Goal: Transaction & Acquisition: Obtain resource

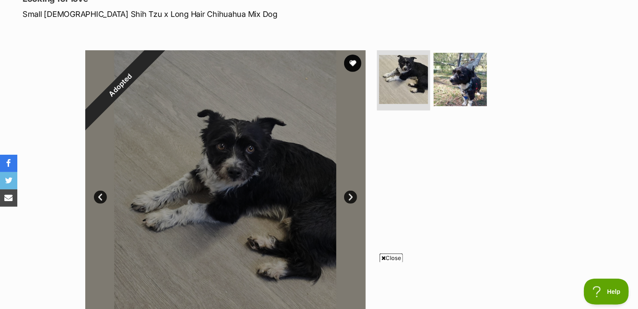
click at [352, 195] on link "Next" at bounding box center [350, 196] width 13 height 13
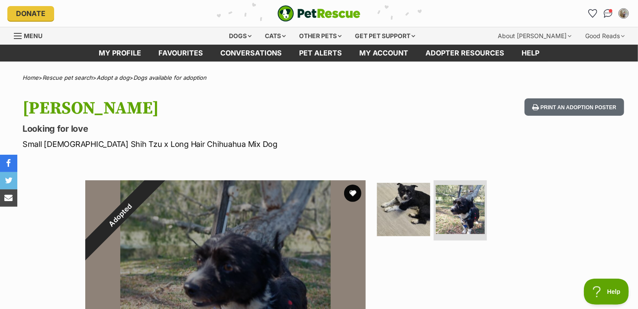
click at [325, 14] on img "PetRescue" at bounding box center [318, 13] width 83 height 16
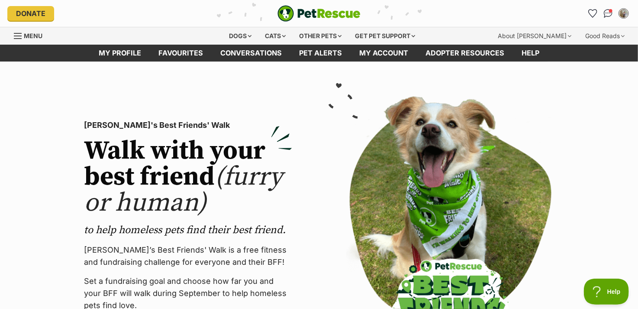
click at [313, 7] on img "PetRescue" at bounding box center [318, 13] width 83 height 16
click at [242, 37] on div "Dogs" at bounding box center [240, 35] width 35 height 17
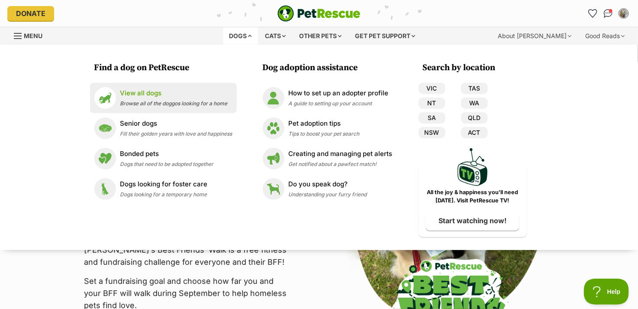
click at [158, 94] on p "View all dogs" at bounding box center [173, 93] width 107 height 10
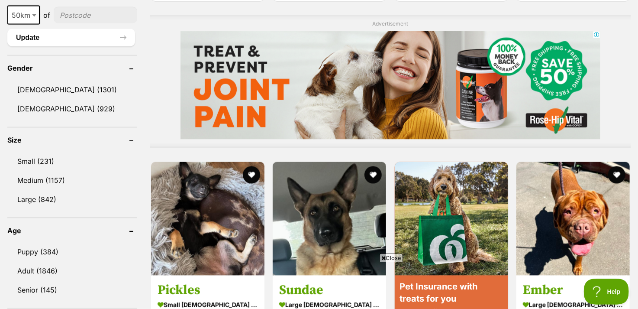
scroll to position [692, 0]
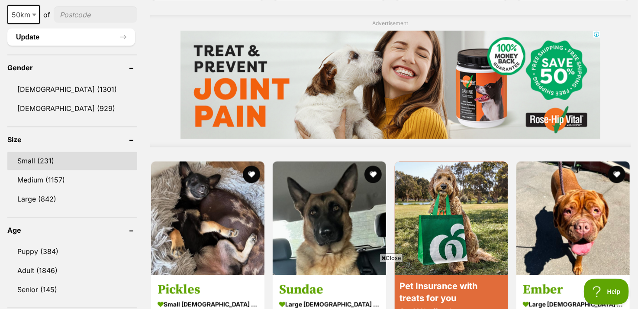
click at [39, 158] on link "Small (231)" at bounding box center [72, 161] width 130 height 18
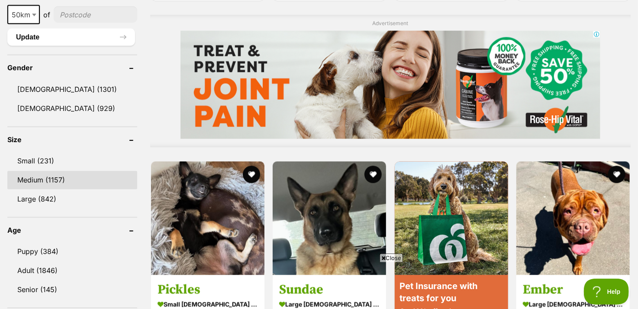
scroll to position [607, 0]
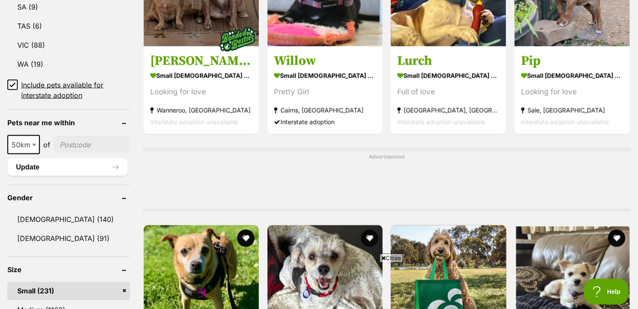
click at [84, 142] on input"] "postcode" at bounding box center [92, 144] width 76 height 16
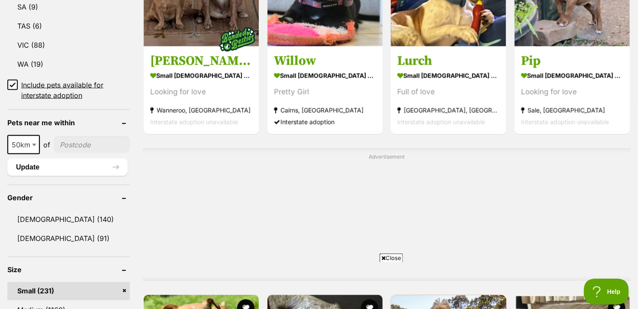
type input"] "2478"
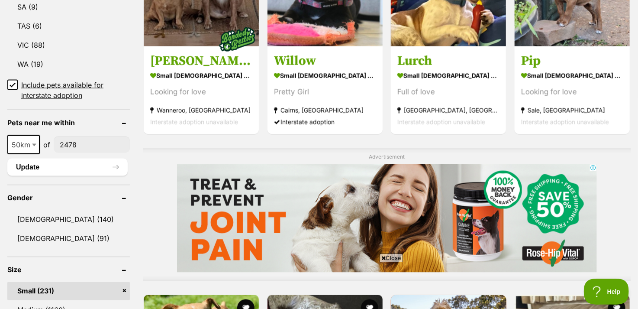
click at [31, 142] on span at bounding box center [35, 144] width 9 height 19
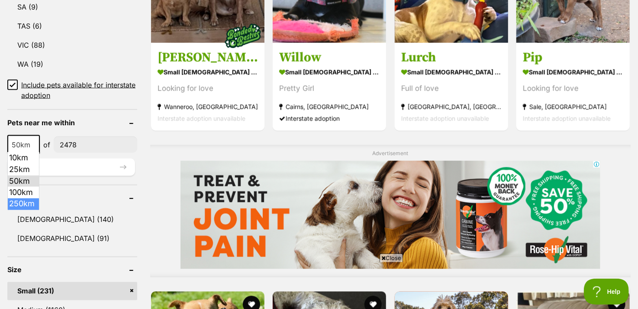
select select "250"
click at [61, 170] on button "Update" at bounding box center [71, 166] width 128 height 17
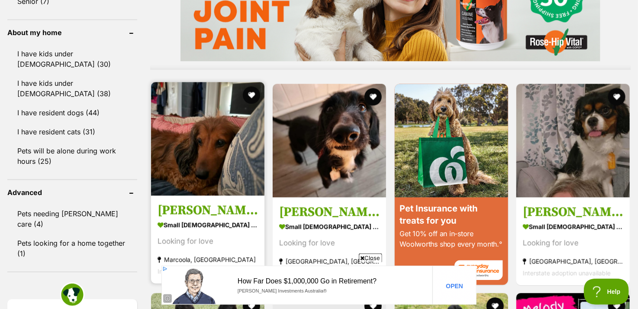
scroll to position [779, 0]
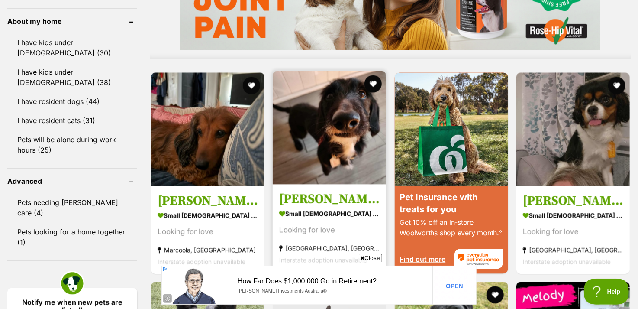
click at [312, 143] on img at bounding box center [329, 127] width 113 height 113
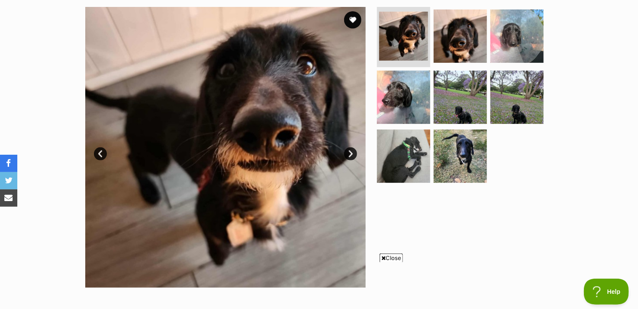
click at [347, 153] on link "Next" at bounding box center [350, 153] width 13 height 13
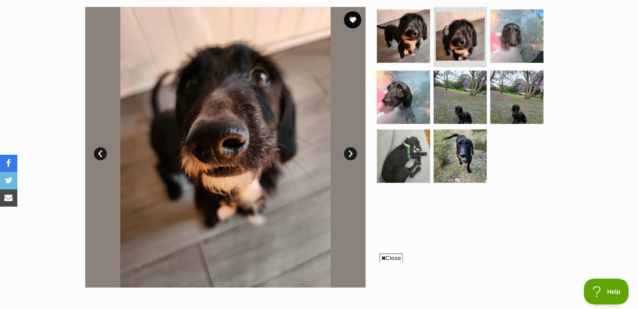
click at [347, 153] on link "Next" at bounding box center [350, 153] width 13 height 13
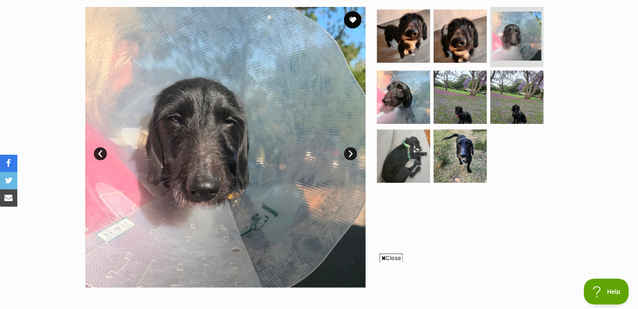
click at [347, 153] on link "Next" at bounding box center [350, 153] width 13 height 13
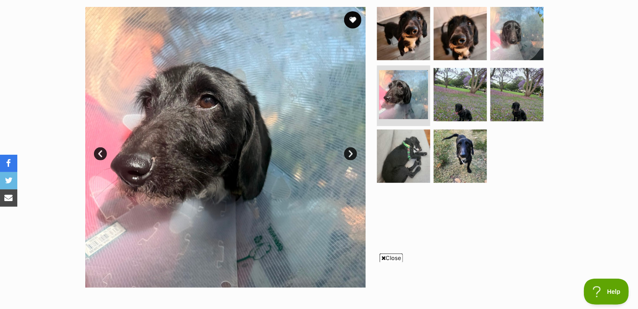
click at [347, 153] on link "Next" at bounding box center [350, 153] width 13 height 13
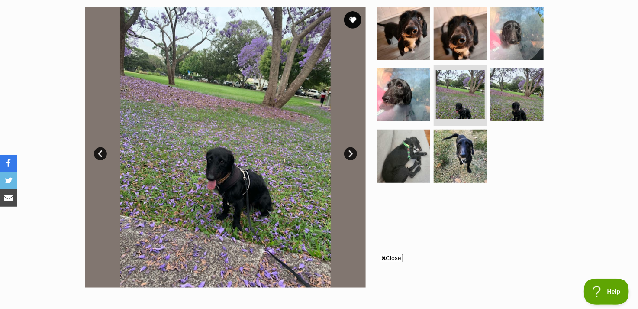
click at [347, 153] on link "Next" at bounding box center [350, 153] width 13 height 13
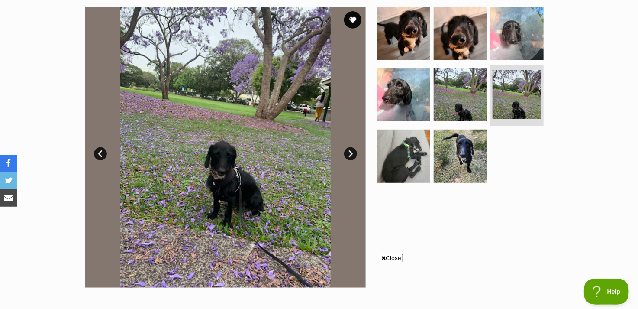
click at [347, 153] on link "Next" at bounding box center [350, 153] width 13 height 13
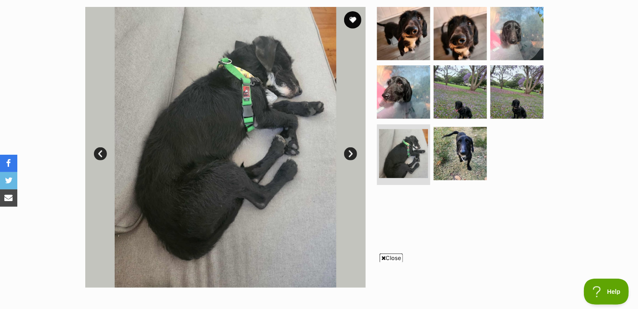
click at [347, 153] on link "Next" at bounding box center [350, 153] width 13 height 13
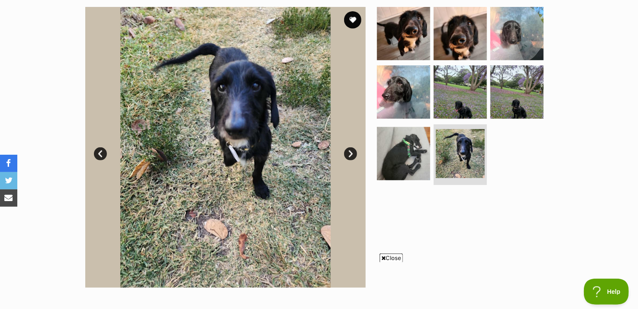
click at [347, 153] on link "Next" at bounding box center [350, 153] width 13 height 13
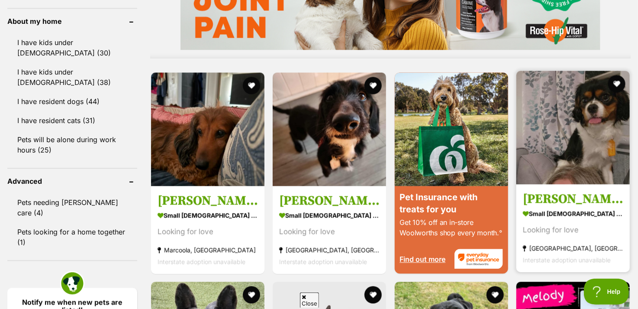
click at [594, 142] on img at bounding box center [572, 127] width 113 height 113
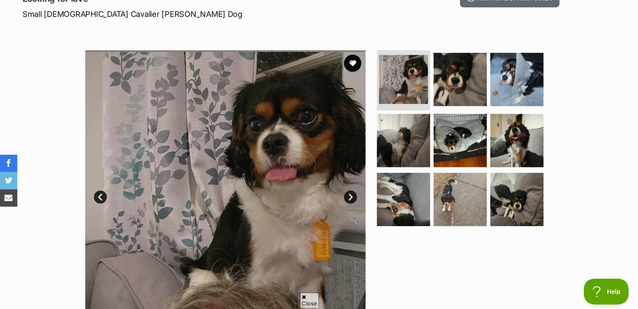
click at [347, 195] on link "Next" at bounding box center [350, 196] width 13 height 13
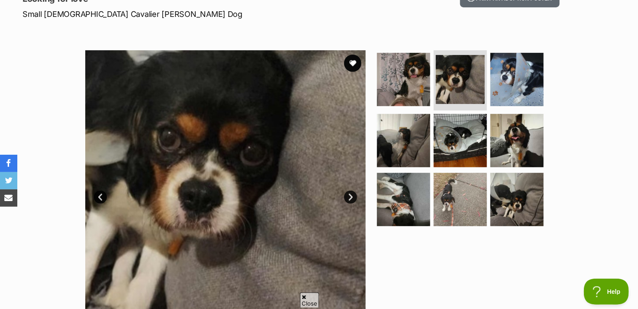
click at [347, 195] on link "Next" at bounding box center [350, 196] width 13 height 13
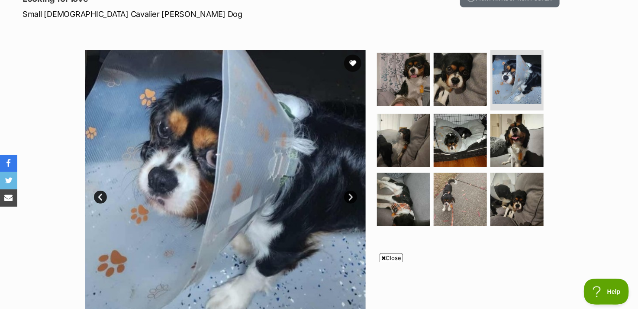
click at [347, 195] on link "Next" at bounding box center [350, 196] width 13 height 13
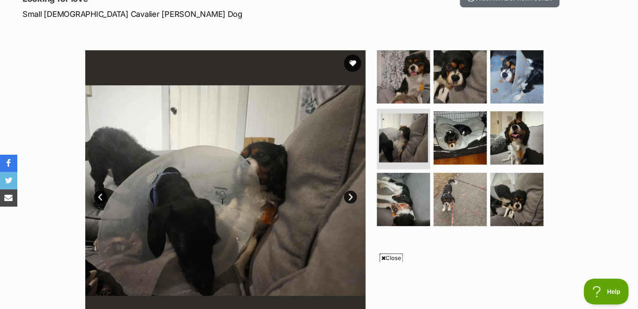
click at [347, 195] on link "Next" at bounding box center [350, 196] width 13 height 13
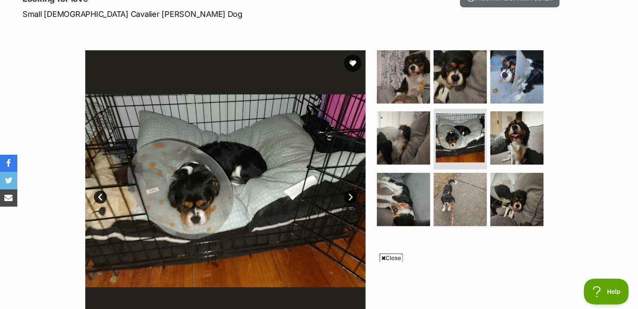
click at [347, 195] on link "Next" at bounding box center [350, 196] width 13 height 13
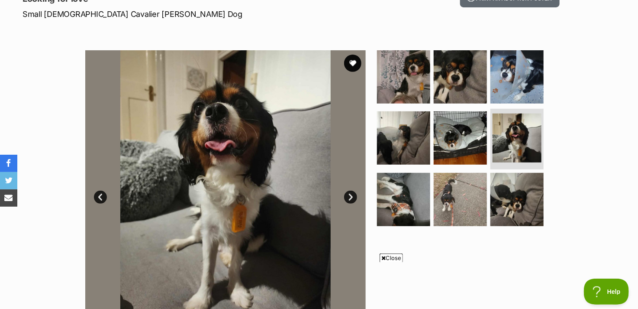
click at [347, 195] on link "Next" at bounding box center [350, 196] width 13 height 13
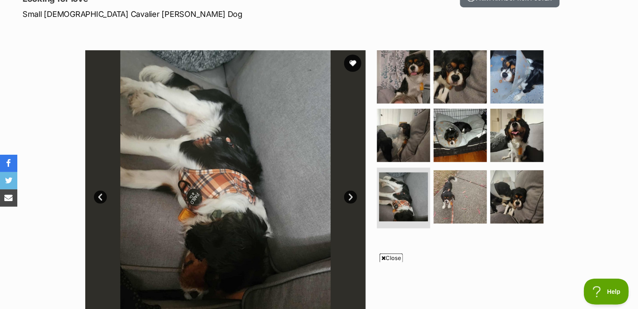
click at [347, 195] on link "Next" at bounding box center [350, 196] width 13 height 13
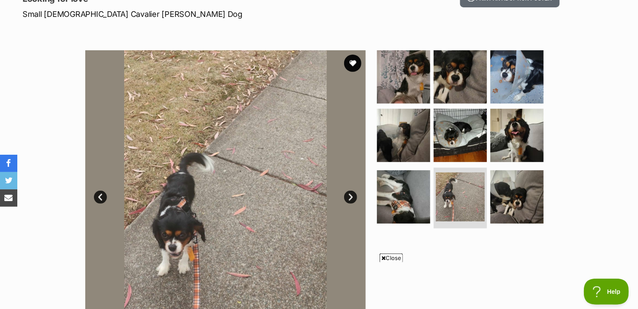
click at [347, 195] on link "Next" at bounding box center [350, 196] width 13 height 13
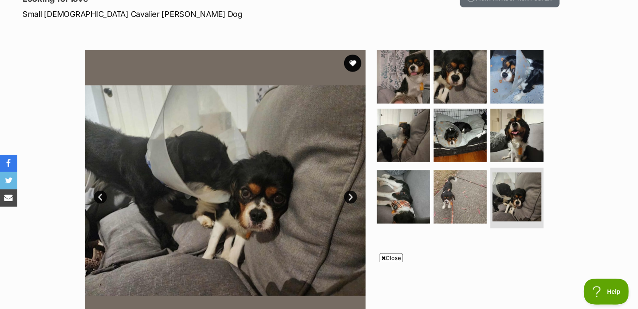
click at [347, 195] on link "Next" at bounding box center [350, 196] width 13 height 13
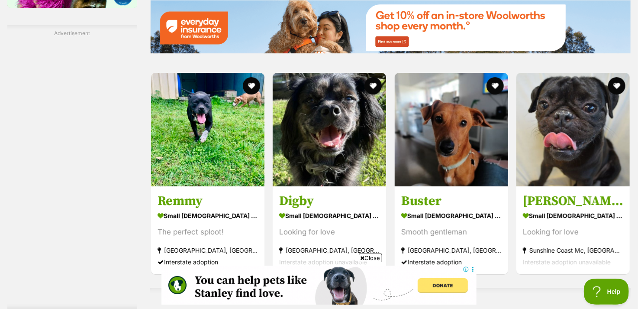
scroll to position [1331, 0]
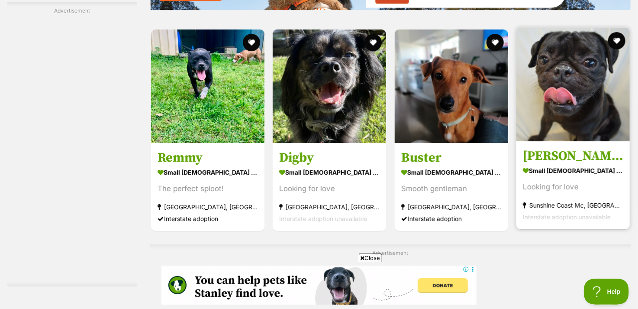
click at [544, 110] on img at bounding box center [572, 84] width 113 height 113
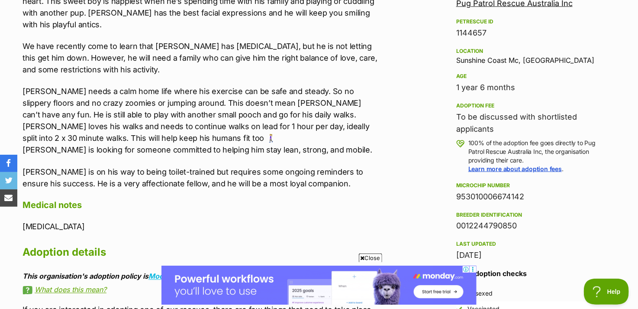
scroll to position [519, 0]
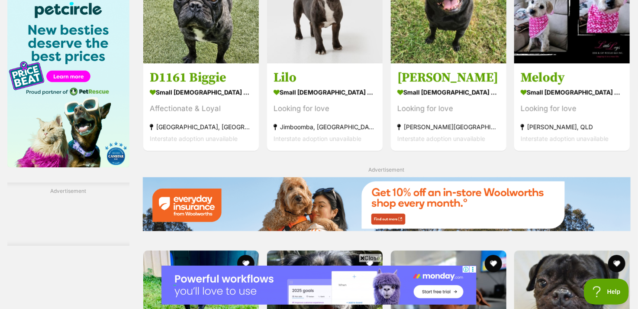
scroll to position [1108, 0]
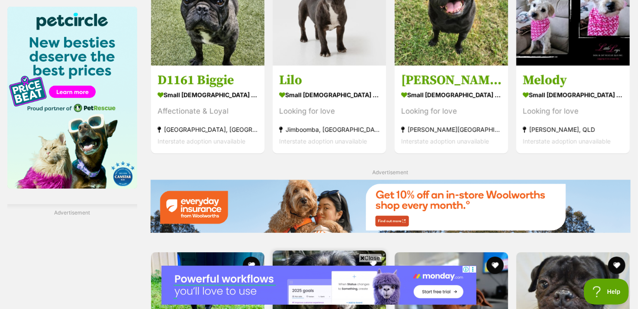
click at [304, 250] on img at bounding box center [329, 306] width 113 height 113
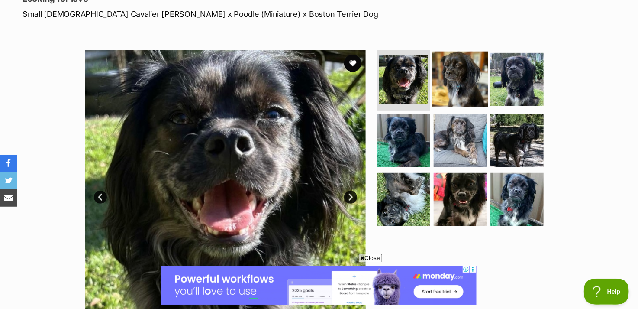
click at [453, 88] on img at bounding box center [460, 79] width 56 height 56
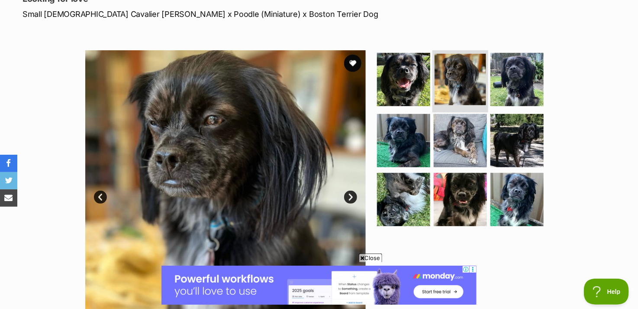
scroll to position [173, 0]
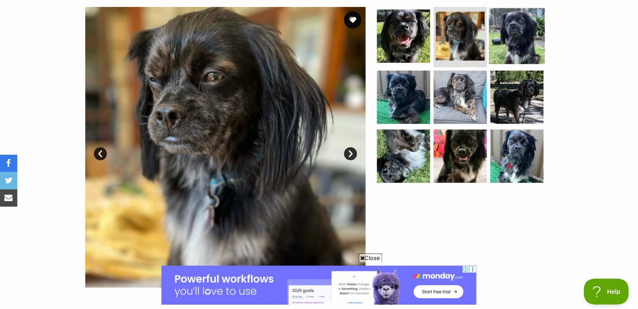
click at [524, 52] on img at bounding box center [517, 36] width 56 height 56
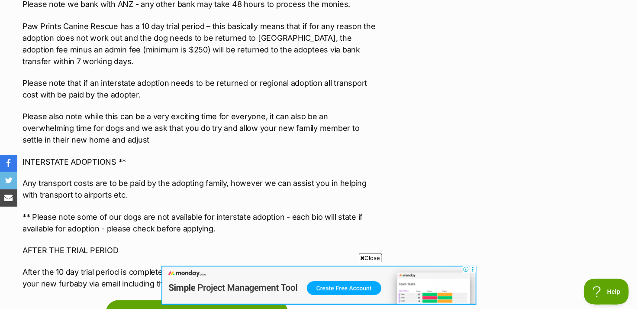
scroll to position [2164, 0]
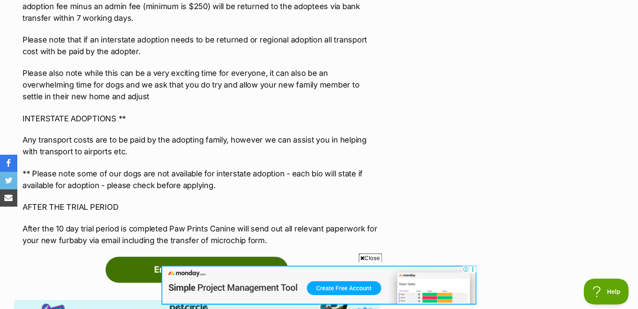
click at [168, 257] on link "Enquire about Digby" at bounding box center [197, 270] width 183 height 26
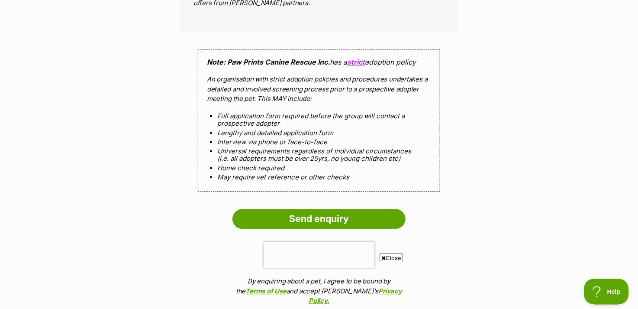
scroll to position [909, 0]
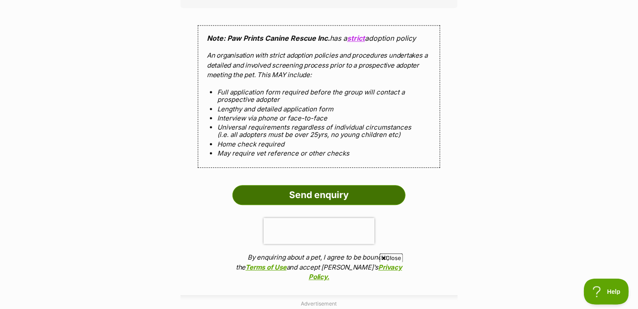
click at [314, 189] on input "Send enquiry" at bounding box center [318, 195] width 173 height 20
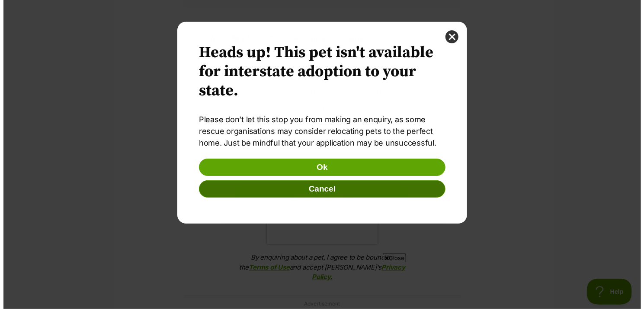
scroll to position [0, 0]
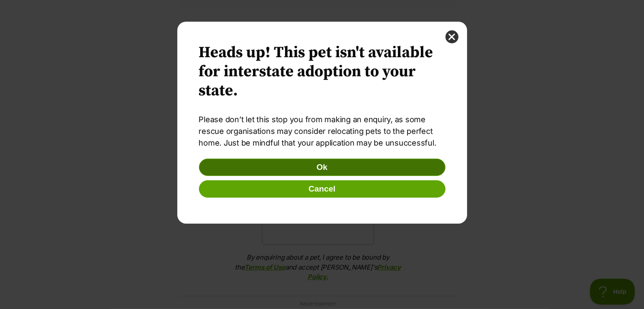
click at [320, 170] on button "Ok" at bounding box center [322, 166] width 247 height 17
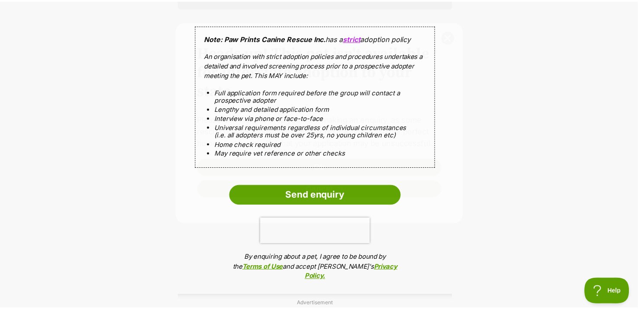
scroll to position [909, 0]
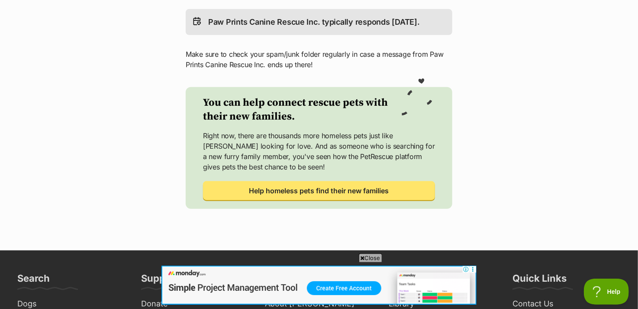
scroll to position [389, 0]
